Goal: Participate in discussion: Engage in conversation with other users on a specific topic

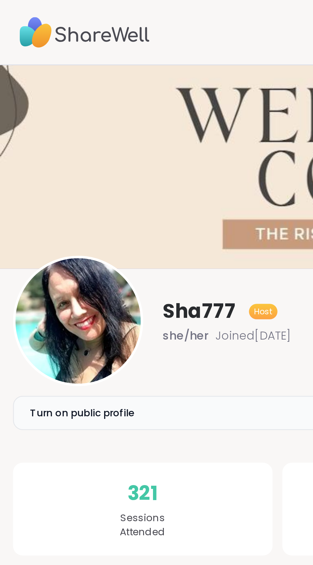
click at [44, 17] on img at bounding box center [33, 13] width 51 height 22
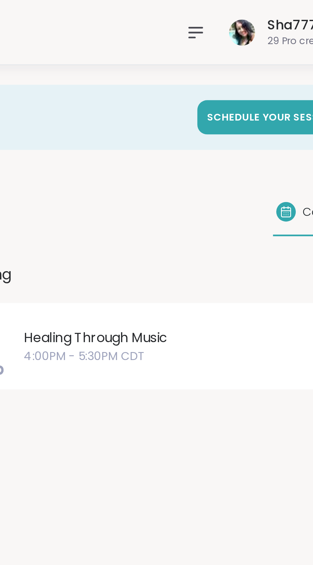
click at [239, 13] on icon at bounding box center [241, 13] width 8 height 8
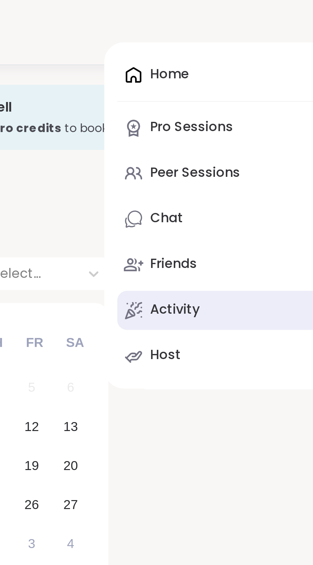
click at [165, 126] on link "Activity 9 +" at bounding box center [188, 121] width 110 height 15
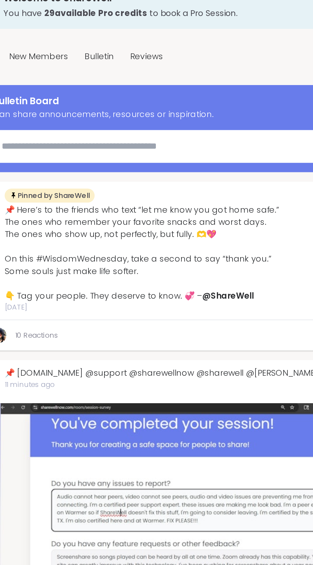
type textarea "*"
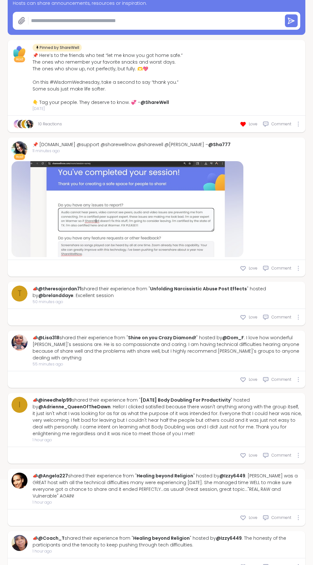
scroll to position [264, 0]
